Goal: Information Seeking & Learning: Learn about a topic

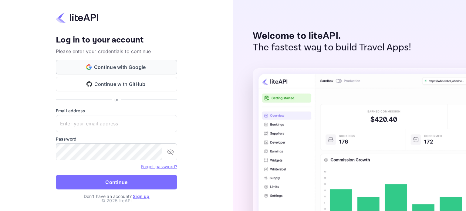
click at [124, 66] on button "Continue with Google" at bounding box center [116, 67] width 121 height 15
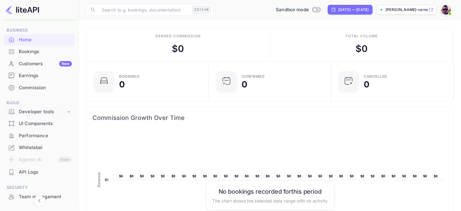
scroll to position [30, 0]
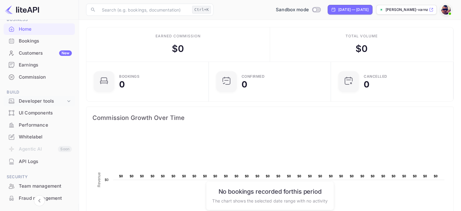
click at [29, 102] on div "Developer tools" at bounding box center [42, 101] width 47 height 7
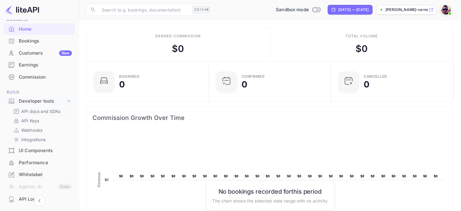
click at [32, 112] on p "API docs and SDKs" at bounding box center [40, 111] width 39 height 6
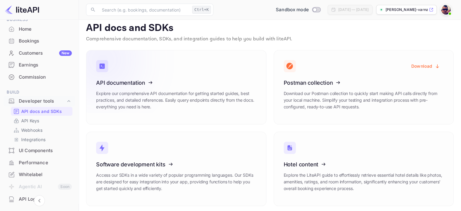
scroll to position [7, 0]
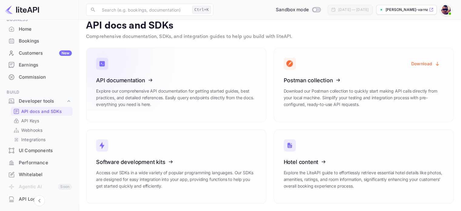
click at [177, 94] on icon at bounding box center [133, 79] width 94 height 62
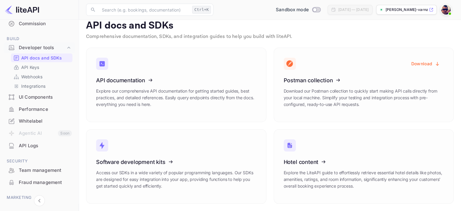
scroll to position [91, 0]
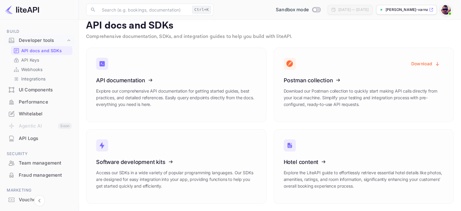
click at [24, 114] on div "Whitelabel" at bounding box center [45, 113] width 53 height 7
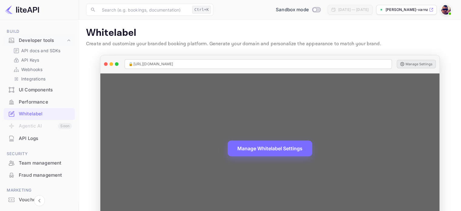
click at [416, 64] on button "Manage Settings" at bounding box center [416, 64] width 39 height 8
